Goal: Task Accomplishment & Management: Manage account settings

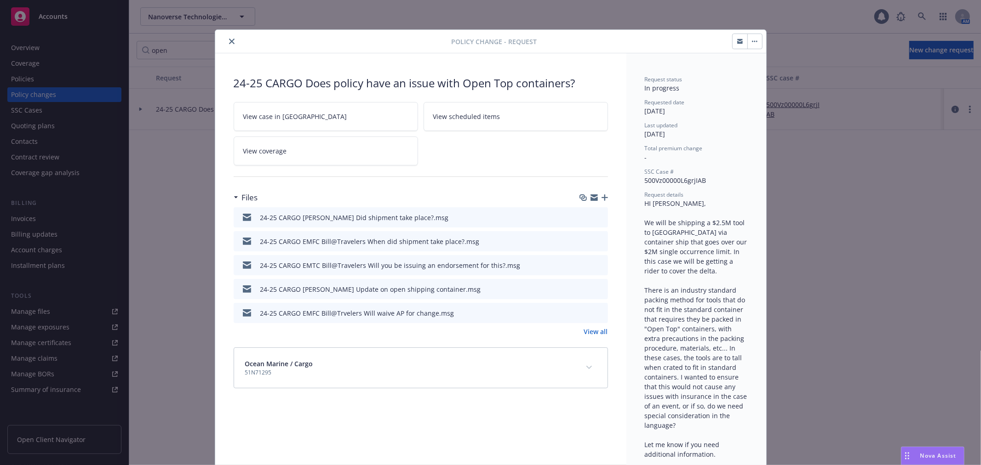
scroll to position [28, 0]
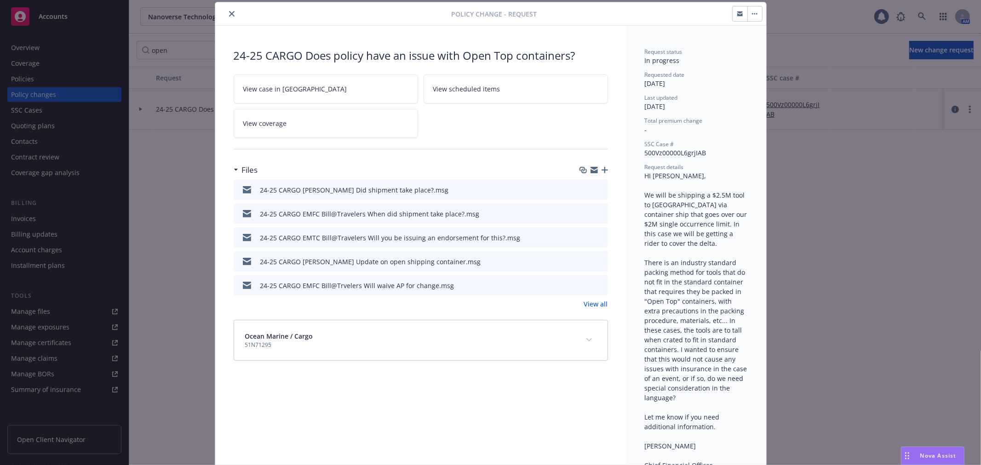
click at [229, 15] on icon "close" at bounding box center [232, 14] width 6 height 6
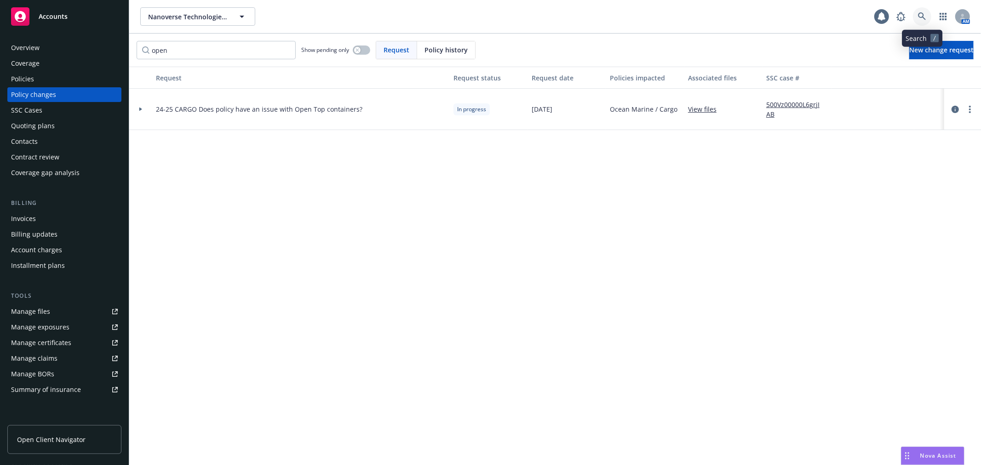
click at [925, 18] on icon at bounding box center [922, 16] width 8 height 8
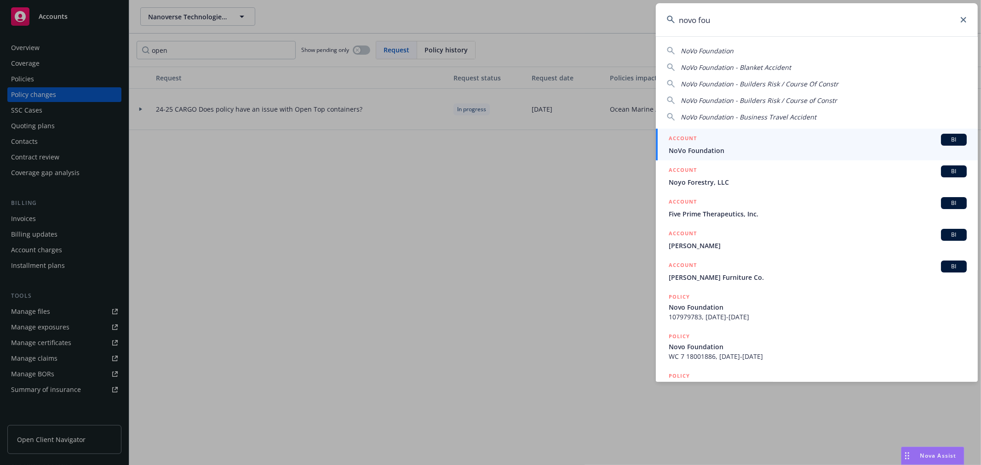
type input "novo fou"
click at [756, 144] on div "ACCOUNT BI" at bounding box center [818, 140] width 298 height 12
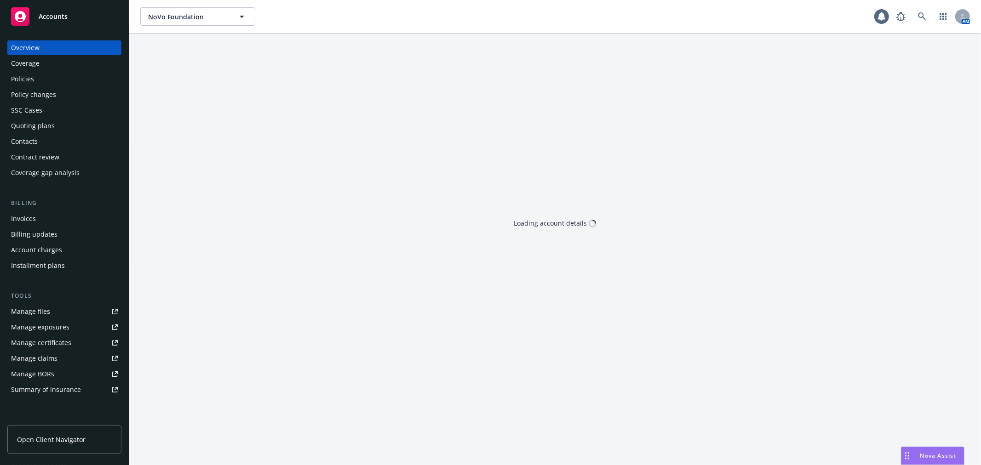
click at [64, 98] on div "Policy changes" at bounding box center [64, 94] width 107 height 15
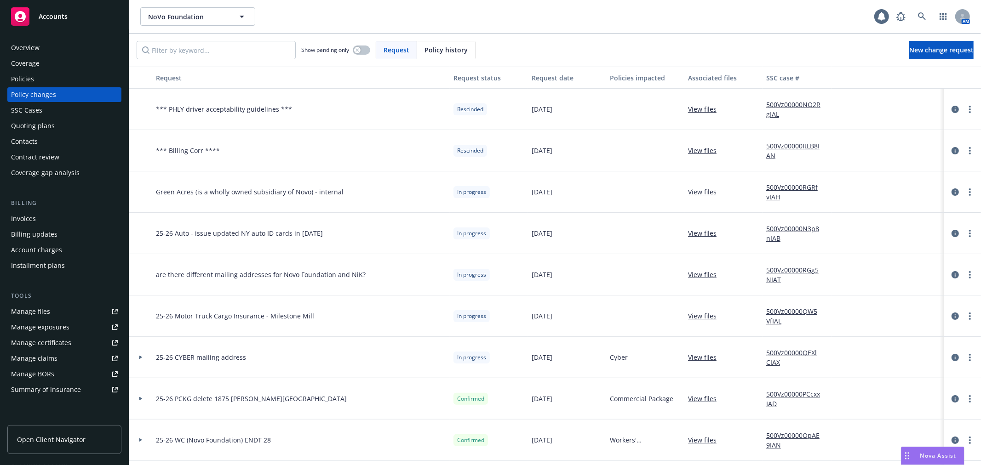
drag, startPoint x: 62, startPoint y: 344, endPoint x: 58, endPoint y: 314, distance: 30.1
click at [58, 314] on link "Manage files" at bounding box center [64, 312] width 114 height 15
click at [952, 194] on icon "circleInformation" at bounding box center [955, 192] width 7 height 7
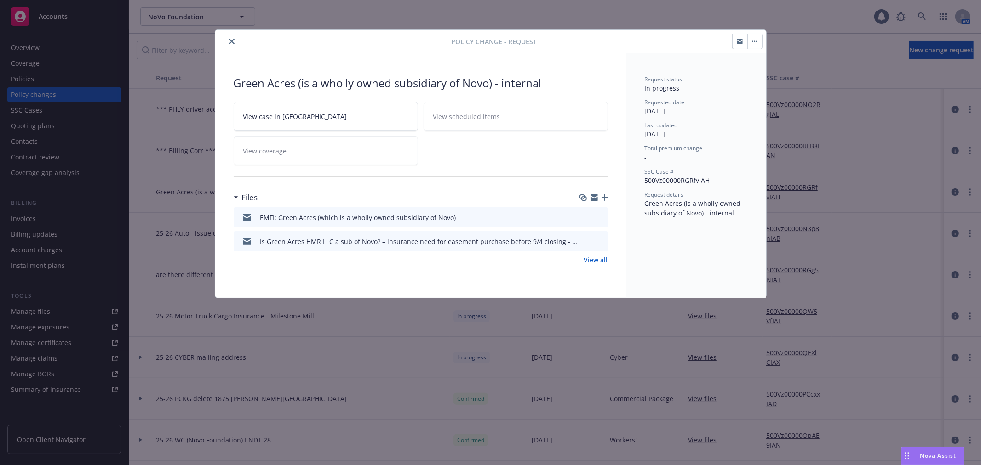
click at [760, 43] on button "button" at bounding box center [754, 41] width 15 height 15
click at [773, 83] on link "Edit request summary" at bounding box center [826, 85] width 158 height 18
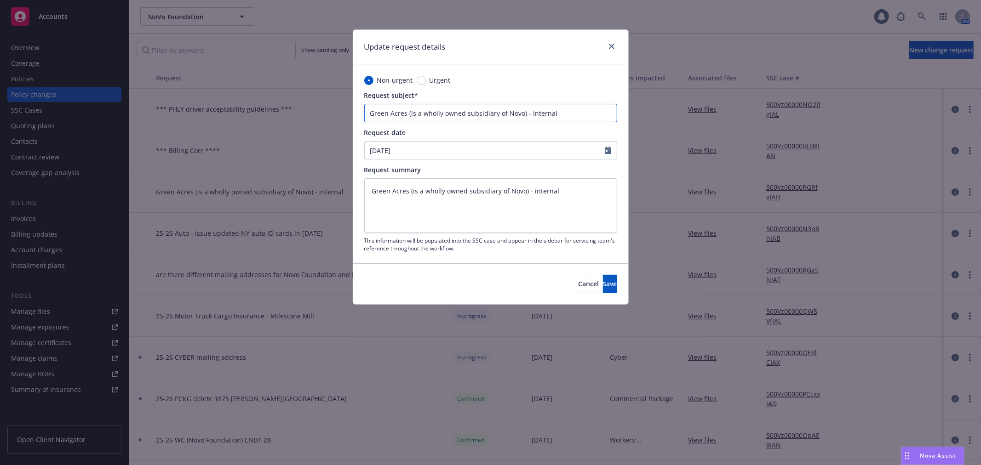
click at [540, 114] on input "Green Acres (is a wholly owned subsidiary of Novo) - internal" at bounding box center [490, 113] width 253 height 18
type textarea "x"
type input "Green Acres (is a wholly owned subsidiary of Novo) -"
type textarea "x"
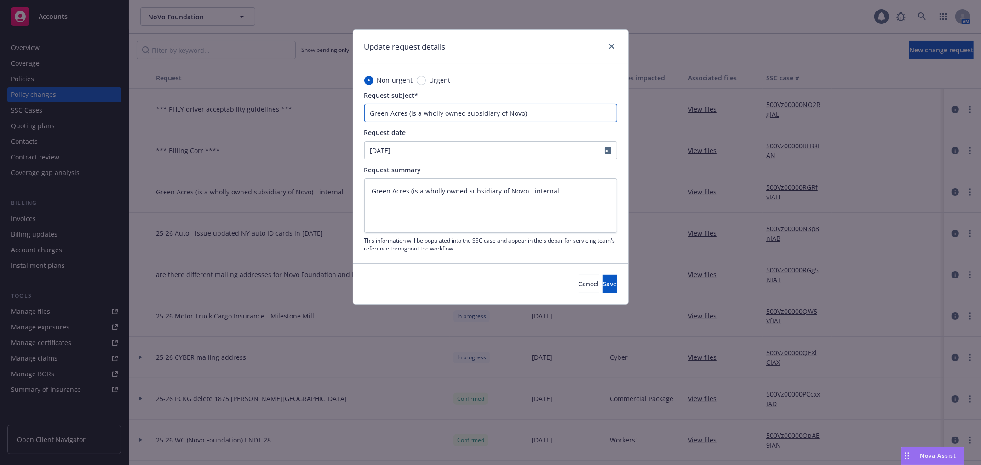
type input "Green Acres (is a wholly owned subsidiary of Novo) -"
type textarea "x"
type input "Green Acres (is a wholly owned subsidiary of Novo)"
drag, startPoint x: 406, startPoint y: 113, endPoint x: 339, endPoint y: 110, distance: 67.2
click at [339, 110] on div "Update request details Non-urgent Urgent Request subject* Green Acres (is a who…" at bounding box center [490, 232] width 981 height 465
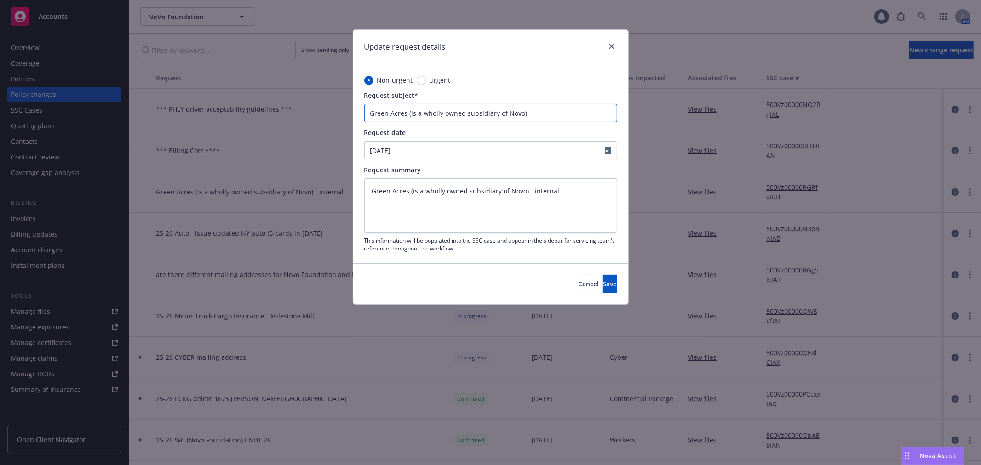
paste input "HMR LLC"
type textarea "x"
type input "Green Acres HMR LLC (is a wholly owned subsidiary of Novo)"
type textarea "x"
type input "Green Acres HMR LLC(is a wholly owned subsidiary of Novo)"
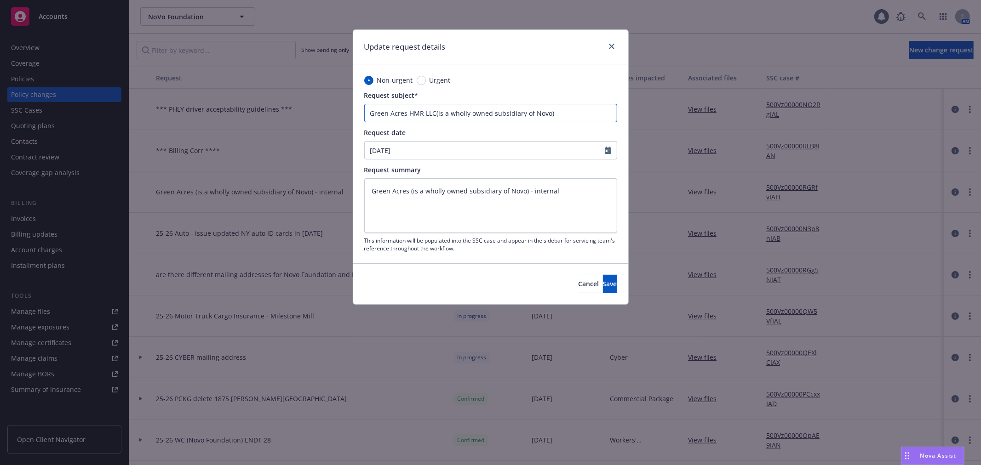
type textarea "x"
type input "Green Acres HMR LLCis a wholly owned subsidiary of Novo)"
type textarea "x"
type input "Green Acres HMR LLC is a wholly owned subsidiary of Novo)"
click at [557, 110] on input "Green Acres HMR LLC is a wholly owned subsidiary of Novo)" at bounding box center [490, 113] width 253 height 18
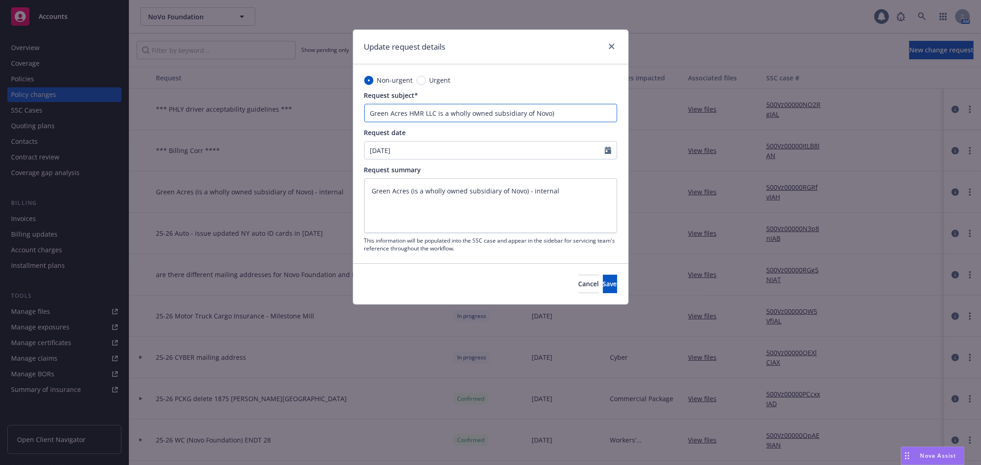
click at [557, 112] on input "Green Acres HMR LLC is a wholly owned subsidiary of Novo)" at bounding box center [490, 113] width 253 height 18
type textarea "x"
type input "Green Acres HMR LLC is a wholly owned subsidiary of Novo)"
type textarea "x"
type input "Green Acres HMR LLC is a wholly owned subsidiary of Novo"
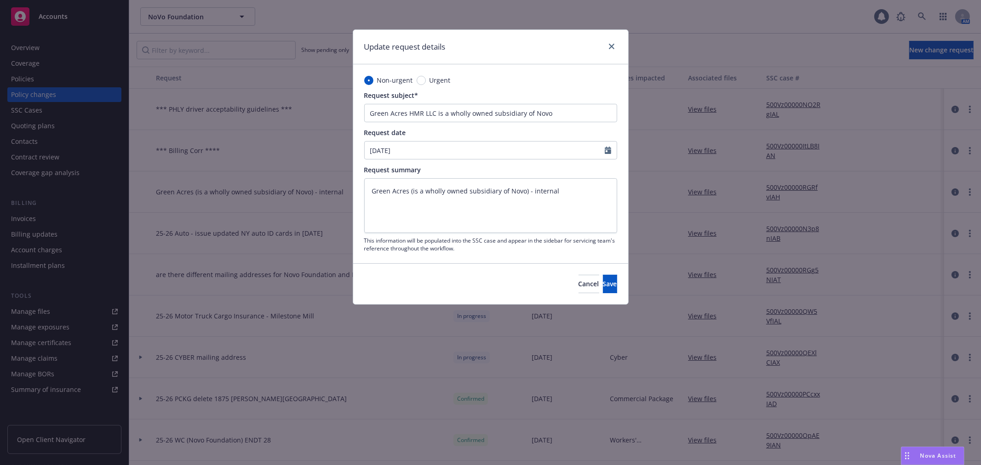
type textarea "x"
select select "8"
click at [557, 203] on textarea "Green Acres (is a wholly owned subsidiary of Novo) - internal" at bounding box center [490, 205] width 253 height 54
paste textarea "HMR LLC is a wholly owned subsidiary of Novo"
type textarea "x"
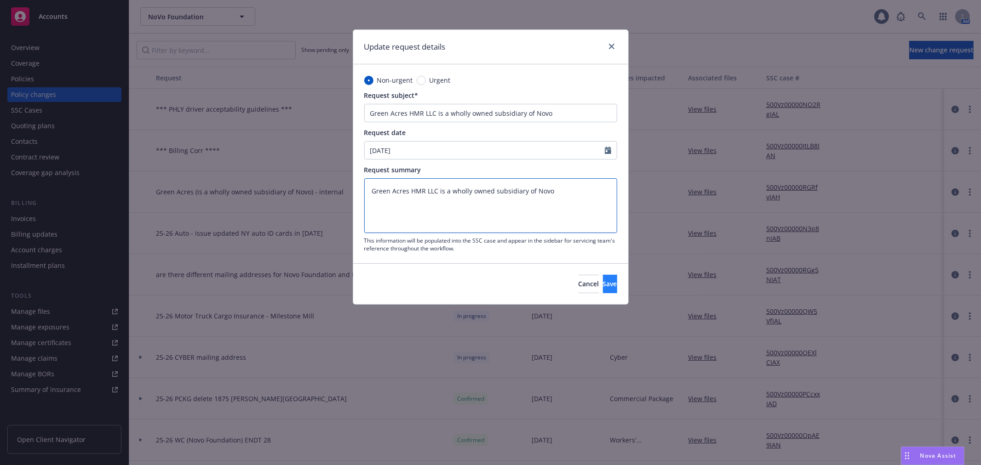
type textarea "Green Acres HMR LLC is a wholly owned subsidiary of Novo"
click at [603, 282] on span "Save" at bounding box center [610, 284] width 14 height 9
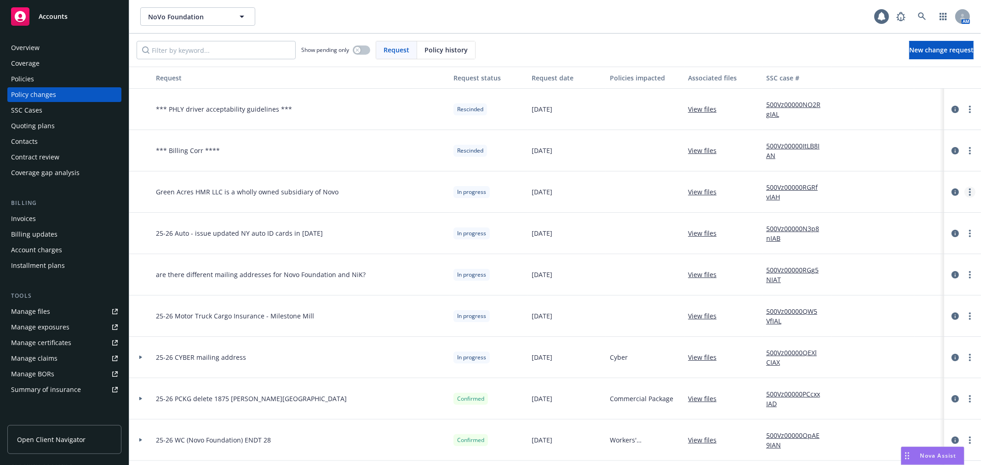
click at [969, 191] on icon "more" at bounding box center [970, 192] width 2 height 7
click at [907, 224] on link "Edit request summary" at bounding box center [889, 229] width 158 height 18
type textarea "x"
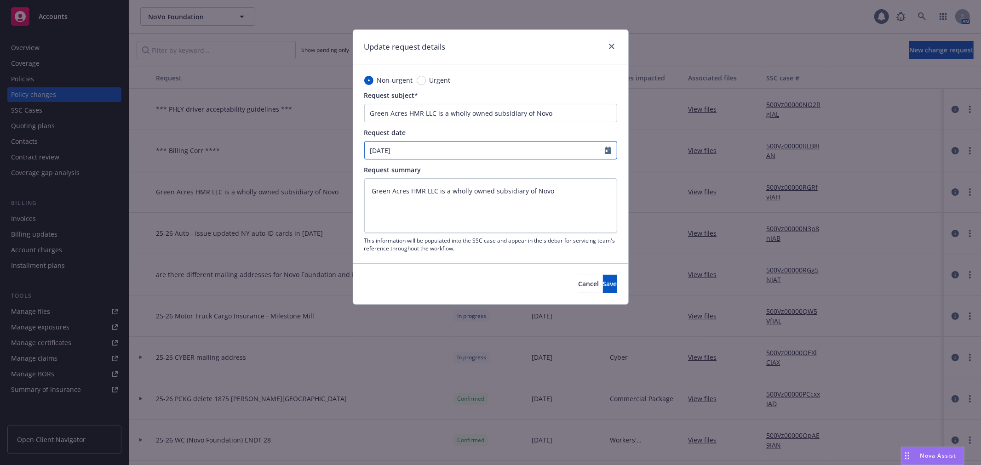
click at [458, 149] on input "[DATE]" at bounding box center [485, 150] width 240 height 17
select select "8"
type input "[DATE]"
click at [603, 287] on span "Save" at bounding box center [610, 284] width 14 height 9
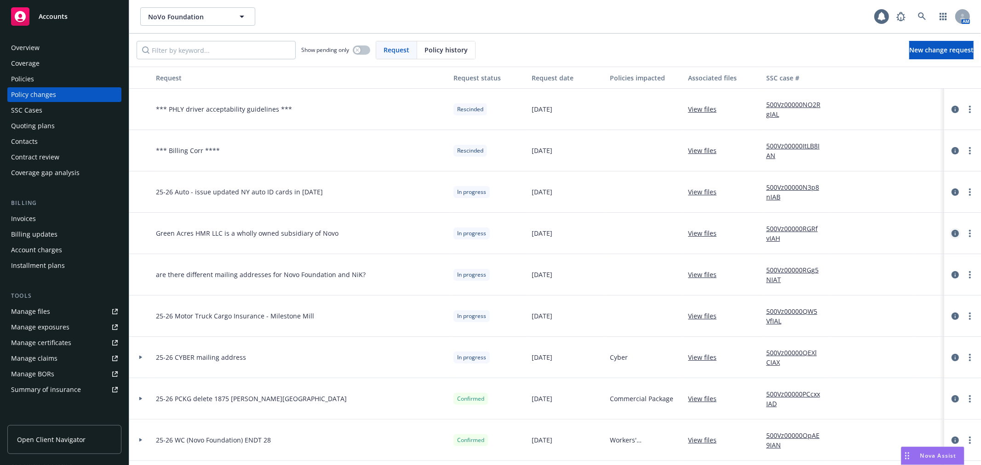
click at [952, 236] on icon "circleInformation" at bounding box center [955, 233] width 7 height 7
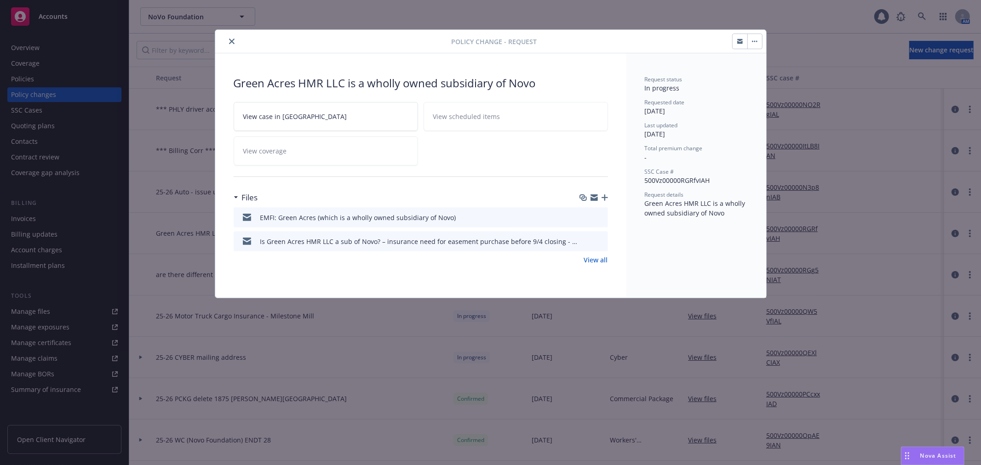
click at [592, 197] on icon "button" at bounding box center [594, 197] width 7 height 7
click at [607, 199] on icon "button" at bounding box center [605, 198] width 6 height 6
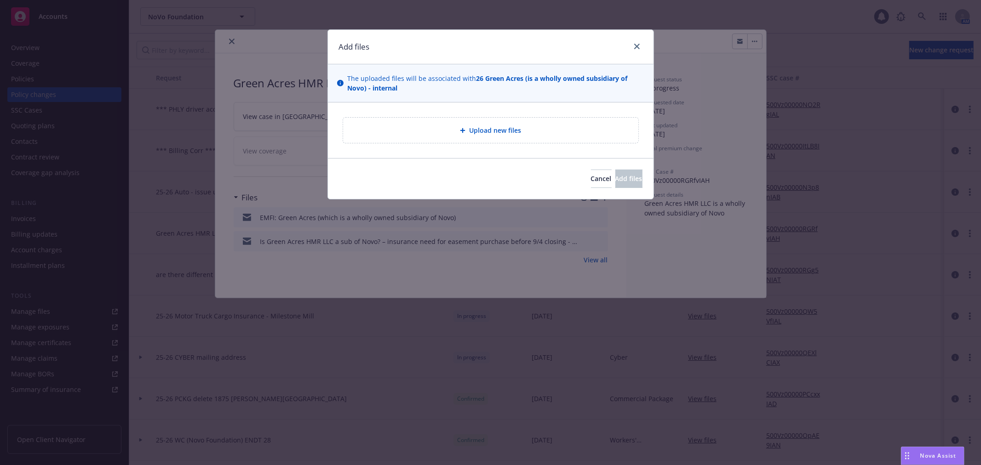
click at [521, 132] on span "Upload new files" at bounding box center [495, 131] width 52 height 10
type textarea "x"
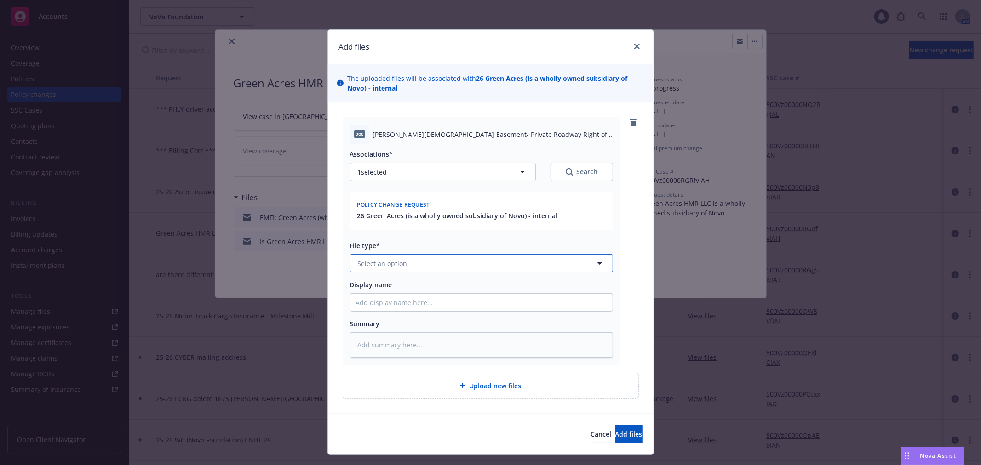
click at [387, 268] on span "Select an option" at bounding box center [383, 264] width 50 height 10
type input "agre"
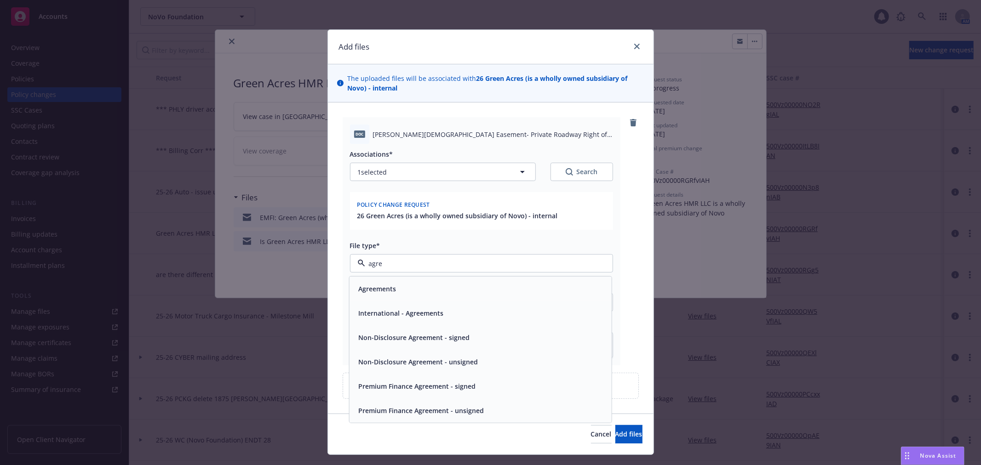
click at [388, 283] on div "Agreements" at bounding box center [376, 288] width 43 height 13
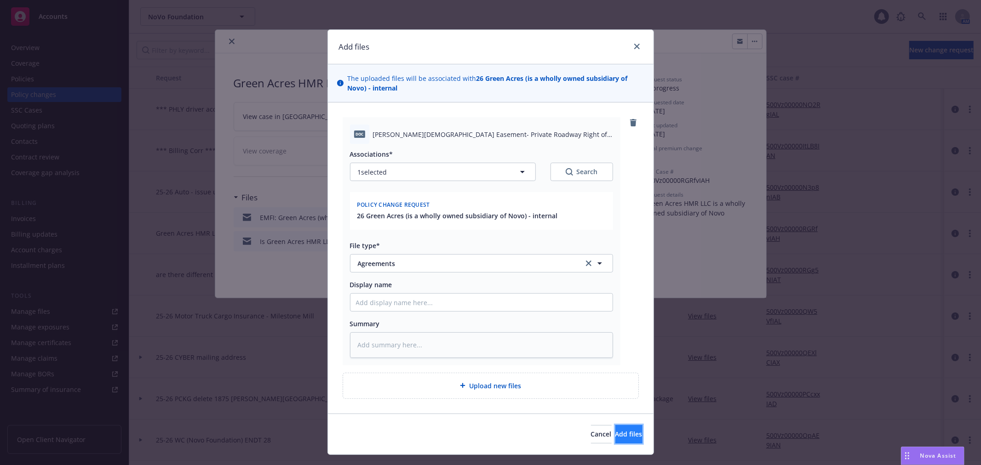
click at [615, 428] on button "Add files" at bounding box center [628, 434] width 27 height 18
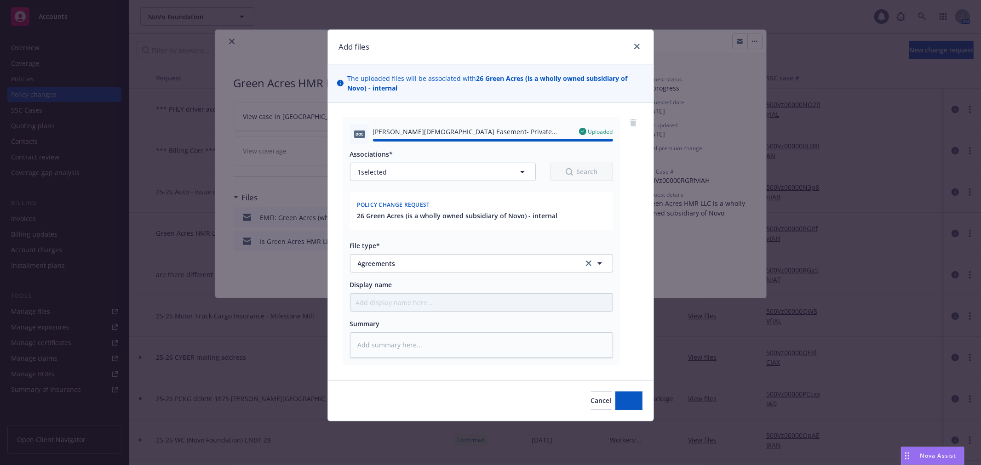
type textarea "x"
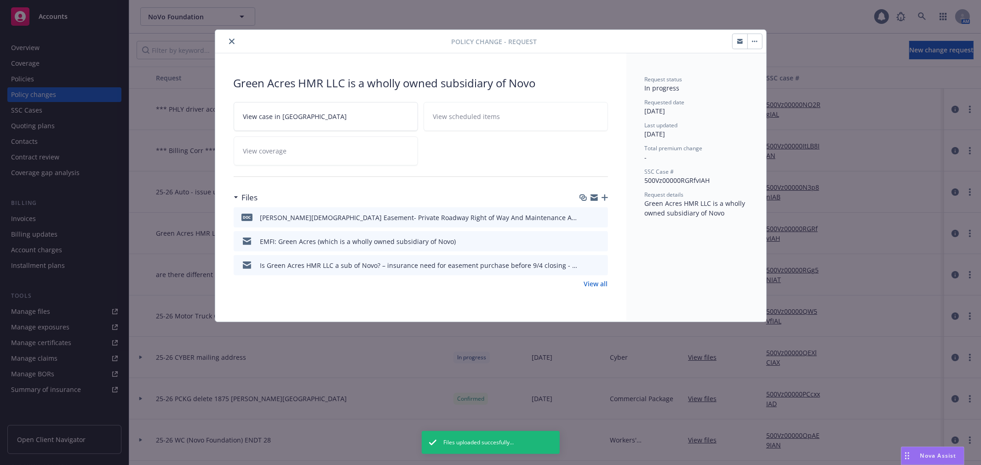
click at [595, 199] on icon "button" at bounding box center [594, 199] width 7 height 4
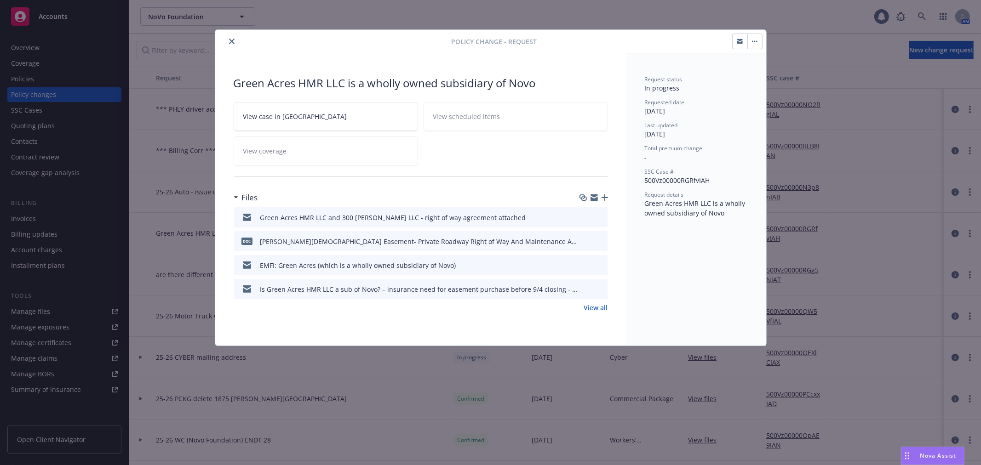
click at [231, 40] on icon "close" at bounding box center [232, 42] width 6 height 6
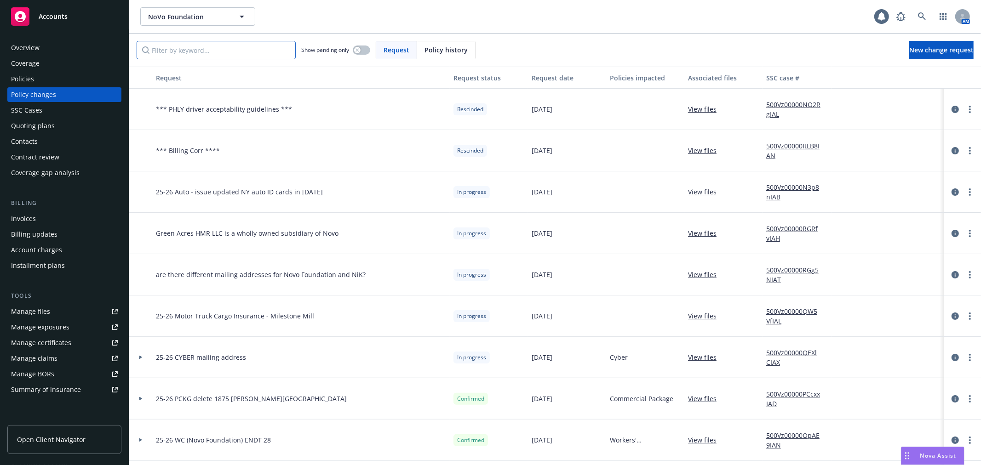
click at [226, 48] on input "Filter by keyword..." at bounding box center [216, 50] width 159 height 18
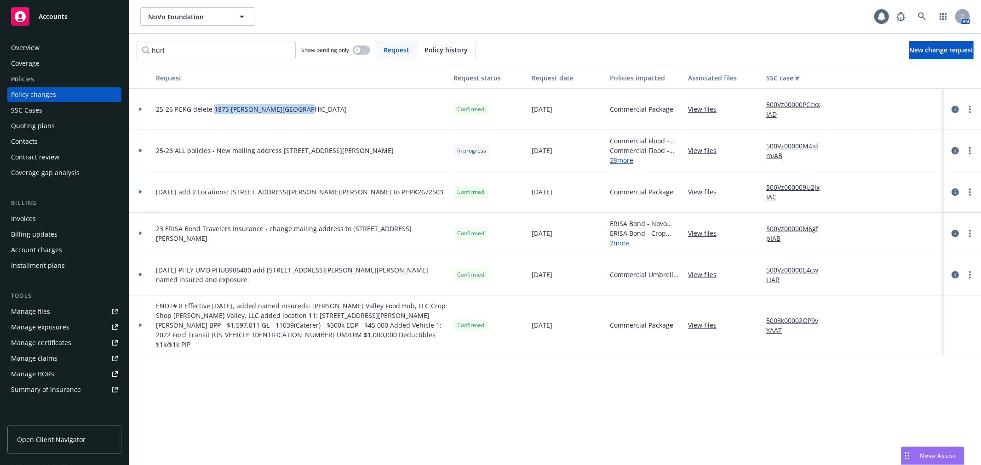
drag, startPoint x: 298, startPoint y: 108, endPoint x: 213, endPoint y: 110, distance: 85.6
click at [213, 110] on div "25-26 PCKG delete 1875 [PERSON_NAME][GEOGRAPHIC_DATA]" at bounding box center [301, 109] width 298 height 41
copy span "[STREET_ADDRESS][PERSON_NAME]"
drag, startPoint x: 167, startPoint y: 49, endPoint x: 126, endPoint y: 52, distance: 41.0
click at [126, 52] on div "Accounts Overview Coverage Policies Policy changes SSC Cases Quoting plans Cont…" at bounding box center [490, 232] width 981 height 465
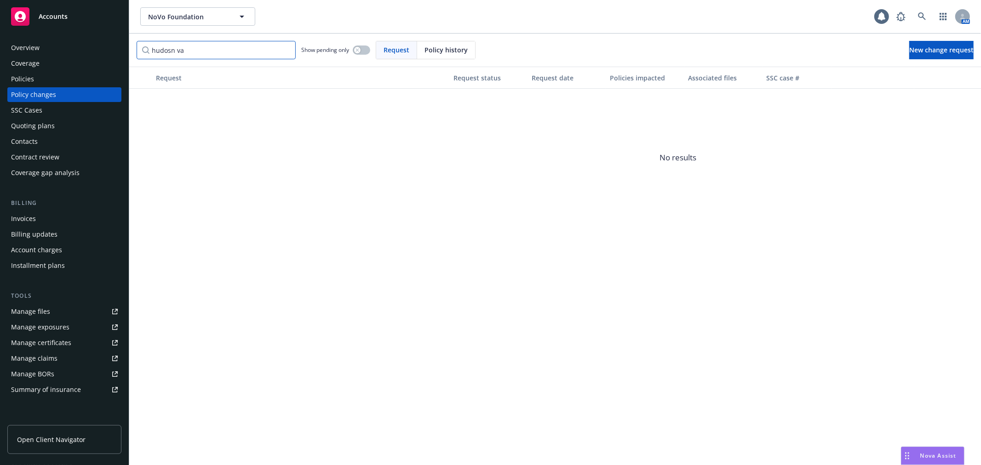
click at [157, 52] on input "hudosn va" at bounding box center [216, 50] width 159 height 18
type input "hudosn va"
click at [58, 306] on link "Manage files" at bounding box center [64, 312] width 114 height 15
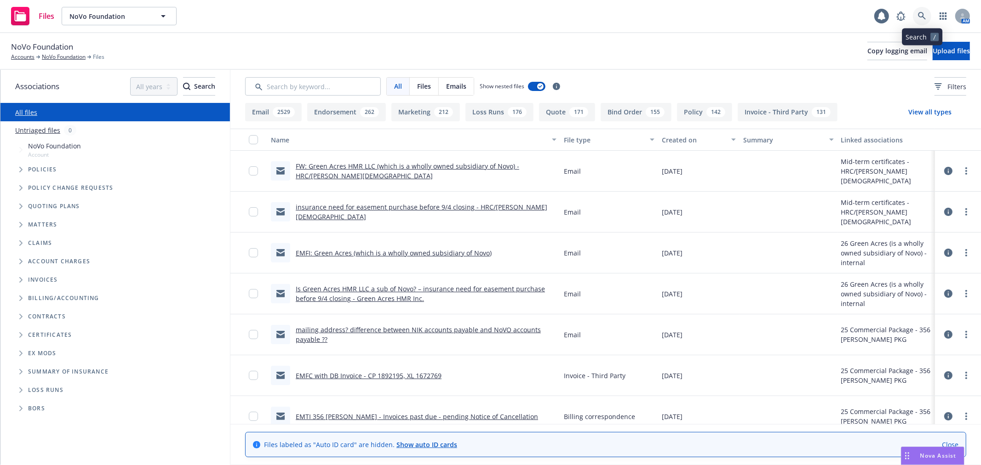
click at [921, 20] on link at bounding box center [922, 16] width 18 height 18
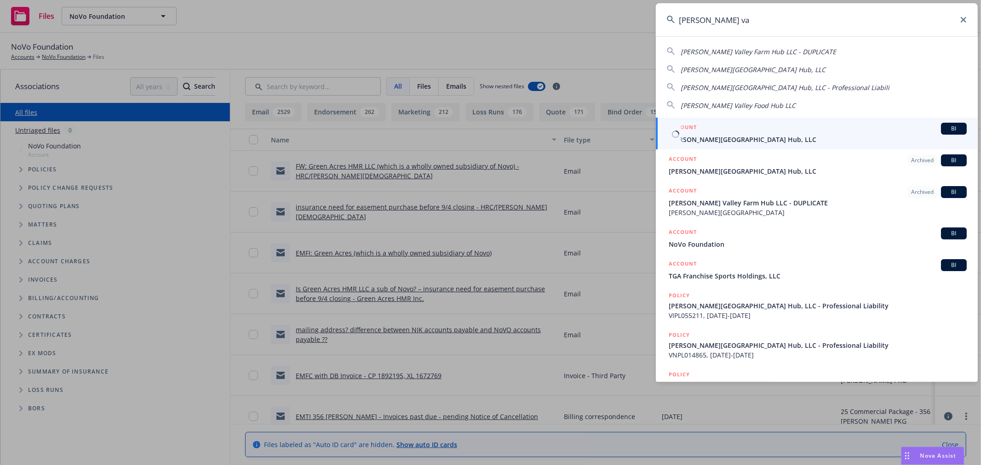
type input "hudson va"
click at [746, 134] on div "ACCOUNT BI" at bounding box center [818, 129] width 298 height 12
